Goal: Task Accomplishment & Management: Use online tool/utility

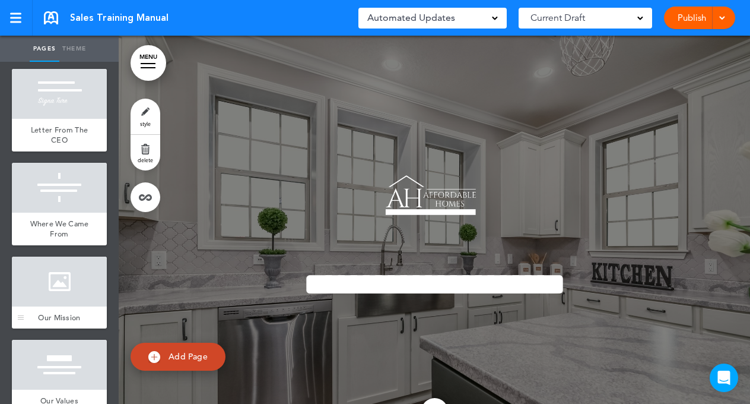
scroll to position [172, 0]
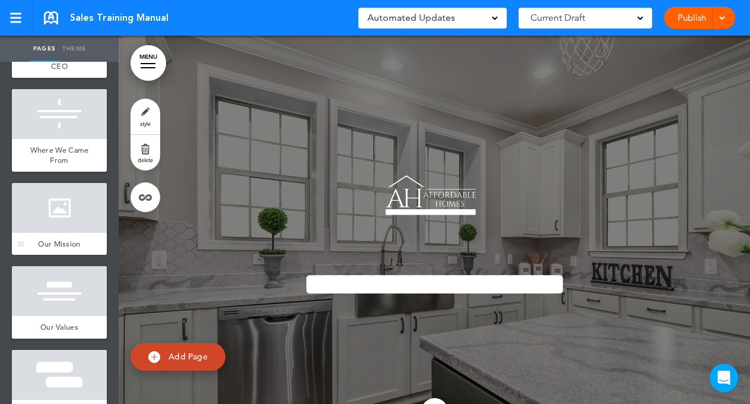
click at [61, 209] on div at bounding box center [59, 208] width 95 height 50
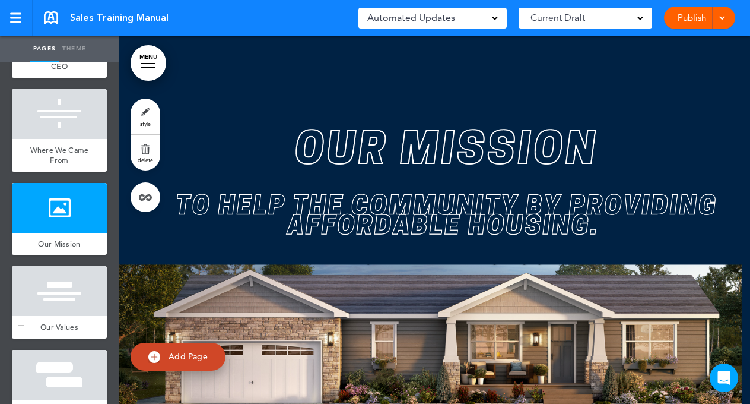
click at [67, 297] on div at bounding box center [59, 291] width 95 height 50
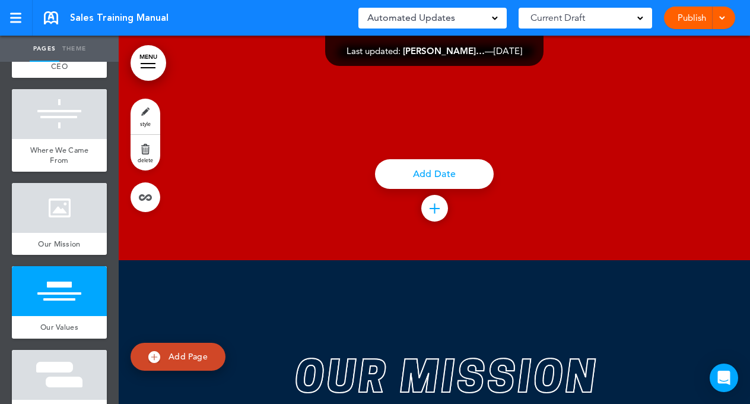
scroll to position [2967, 0]
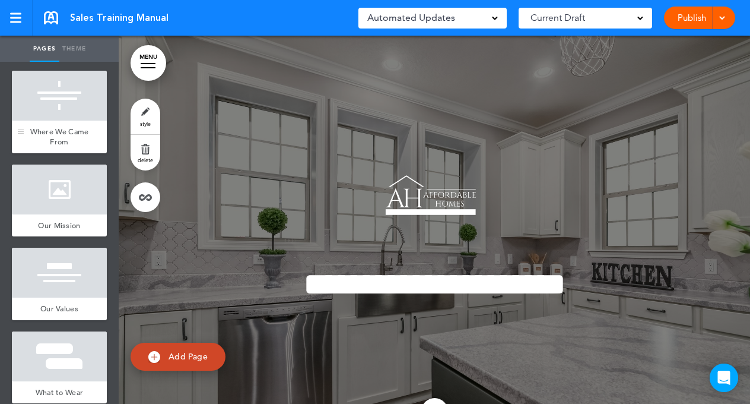
scroll to position [215, 0]
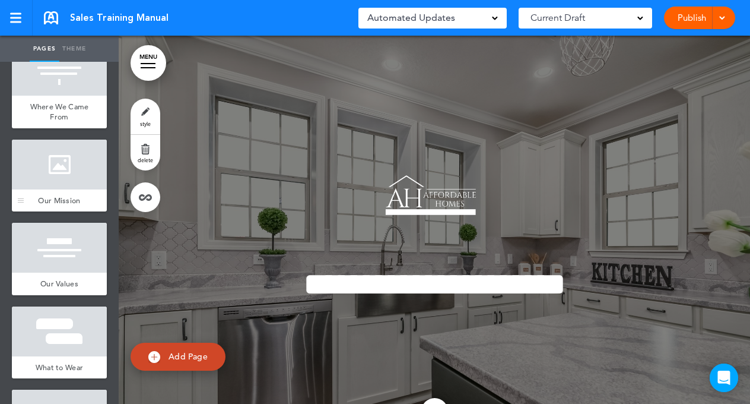
click at [66, 179] on div at bounding box center [59, 164] width 95 height 50
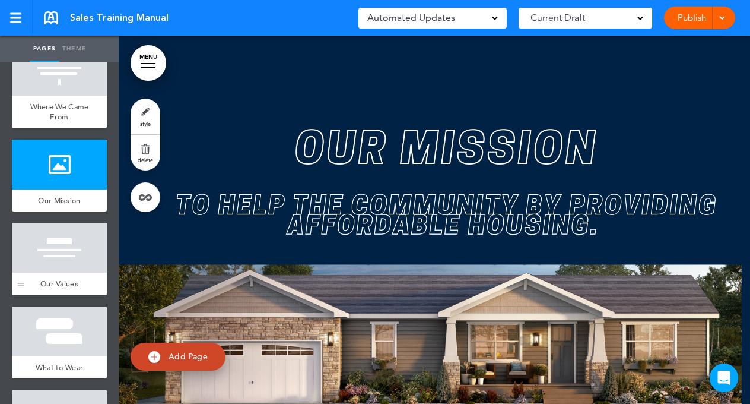
click at [60, 241] on div at bounding box center [59, 248] width 95 height 50
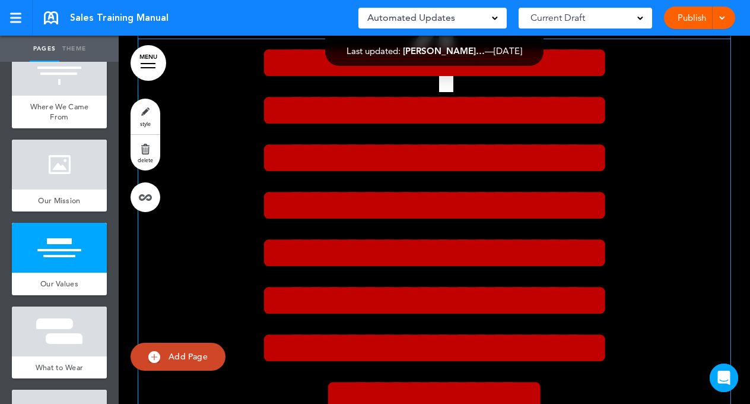
scroll to position [5143, 0]
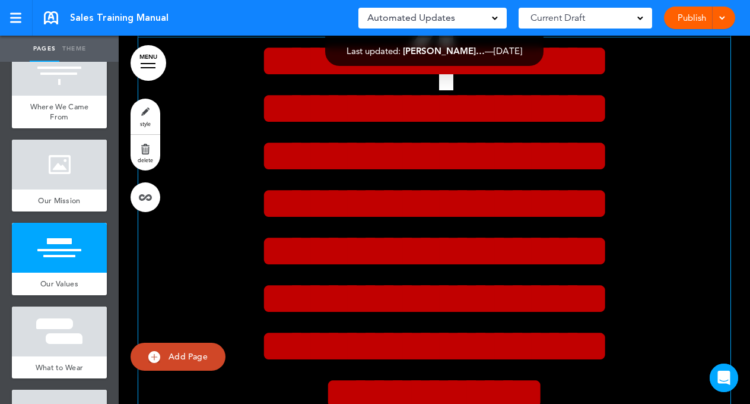
click at [294, 235] on span "**********" at bounding box center [434, 226] width 351 height 379
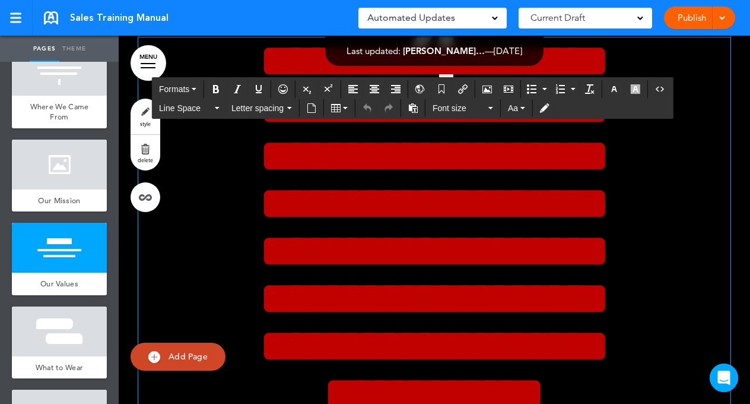
click at [292, 230] on span "**********" at bounding box center [434, 226] width 351 height 379
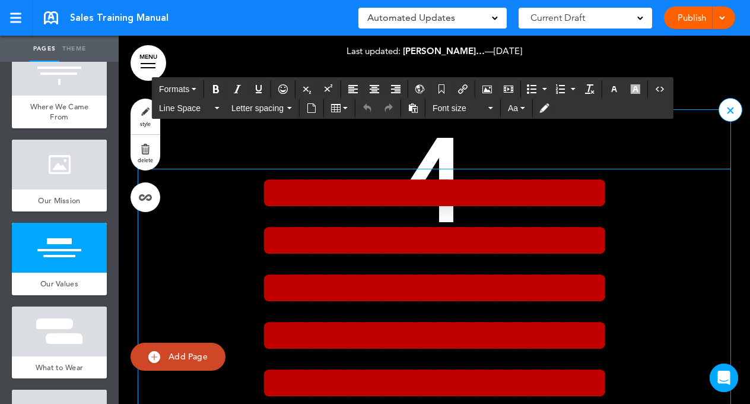
scroll to position [5013, 0]
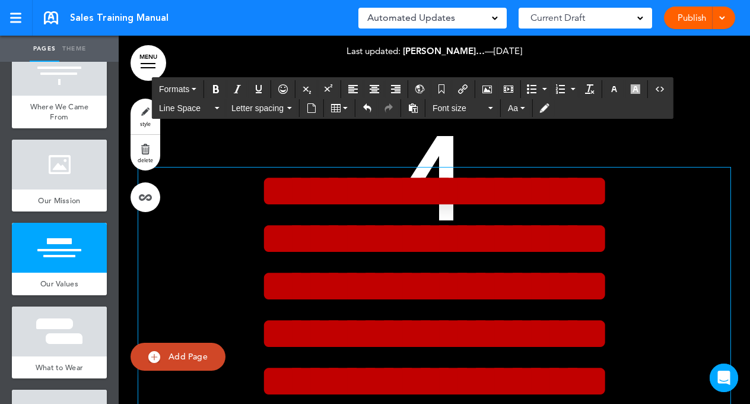
click at [698, 10] on div "Publish Publish Preview Draft" at bounding box center [699, 18] width 71 height 23
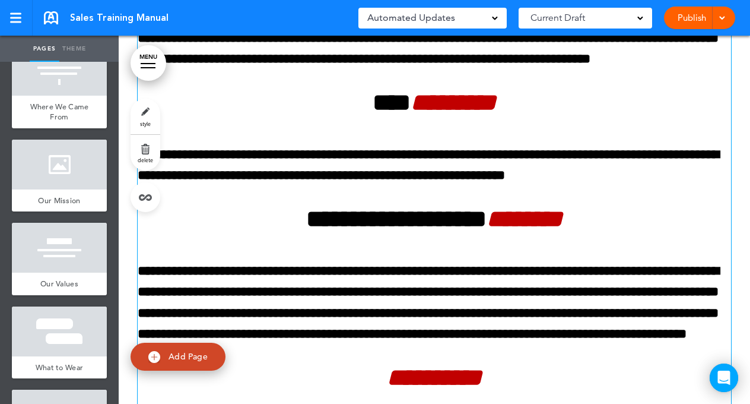
scroll to position [8511, 0]
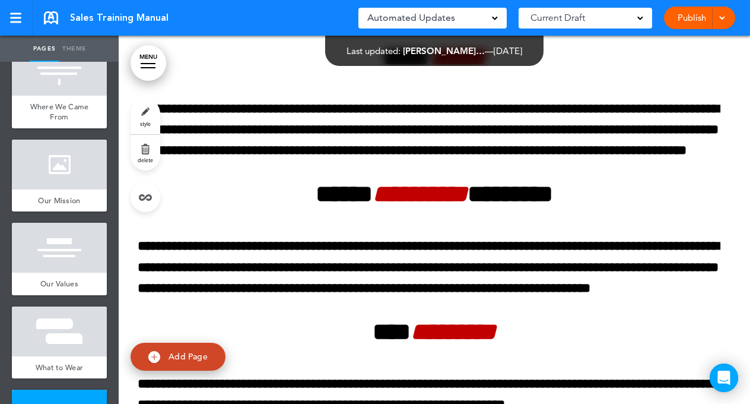
click at [688, 15] on link "Publish" at bounding box center [691, 18] width 37 height 23
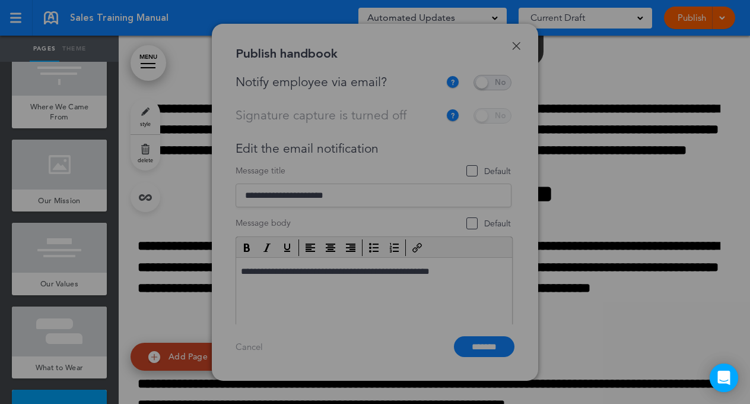
scroll to position [0, 0]
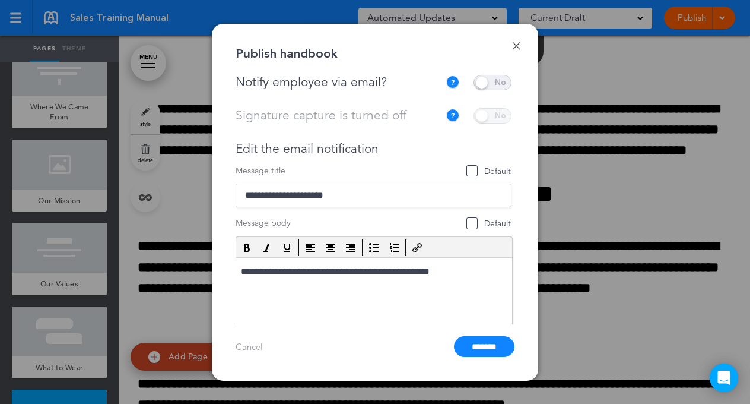
click at [498, 82] on span at bounding box center [493, 82] width 38 height 15
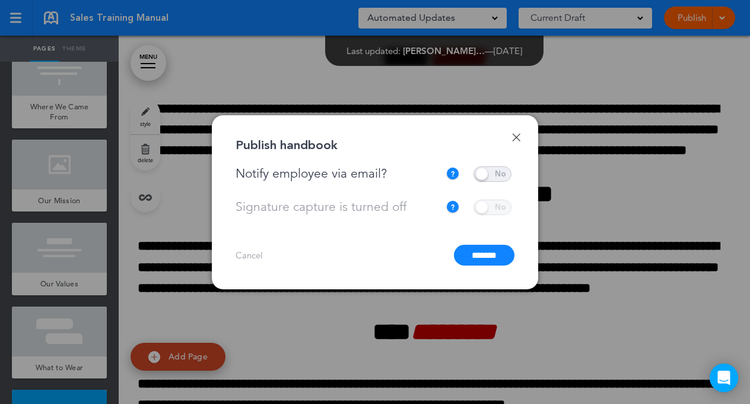
click at [475, 256] on input "*******" at bounding box center [484, 254] width 61 height 21
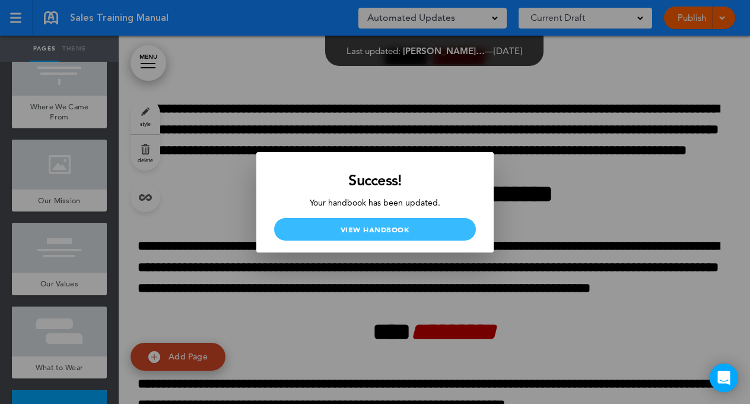
click at [411, 228] on link "View Handbook" at bounding box center [375, 229] width 202 height 23
